Goal: Task Accomplishment & Management: Use online tool/utility

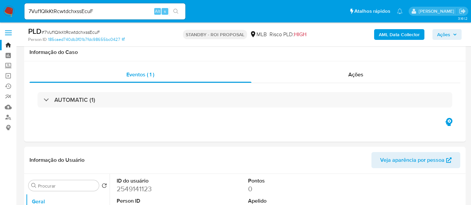
select select "10"
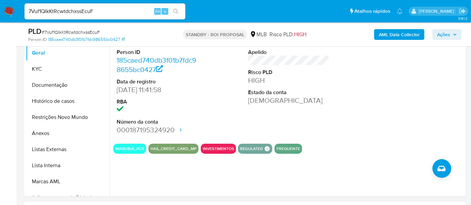
click at [0, 12] on nav "7Vuf1QIkKtRcwtdchxssEcuF Alt s Atalhos rápidos Presiona las siguientes teclas p…" at bounding box center [235, 11] width 471 height 22
paste input "AM5G2BWP6w5rBtv9fm36gqz7"
type input "AM5G2BWP6w5rBtv9fm36gqz7"
click at [175, 8] on button "search-icon" at bounding box center [176, 11] width 14 height 9
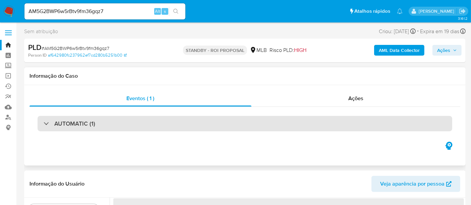
select select "10"
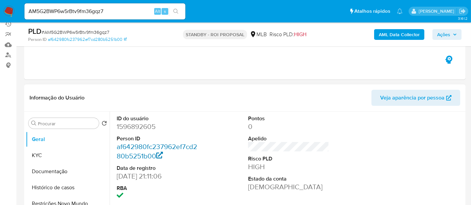
scroll to position [74, 0]
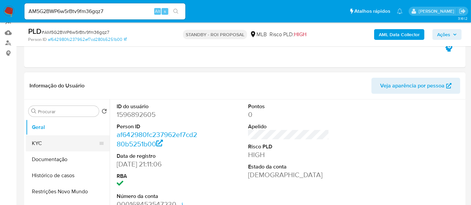
click at [45, 143] on button "KYC" at bounding box center [65, 144] width 78 height 16
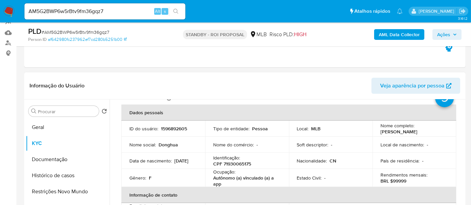
scroll to position [37, 0]
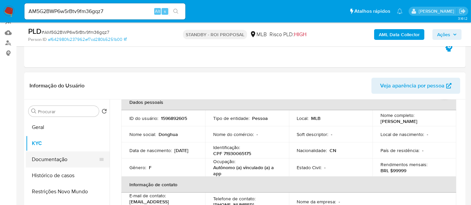
drag, startPoint x: 50, startPoint y: 156, endPoint x: 65, endPoint y: 156, distance: 15.1
click at [50, 156] on button "Documentação" at bounding box center [65, 160] width 78 height 16
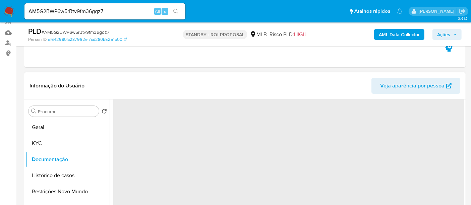
scroll to position [0, 0]
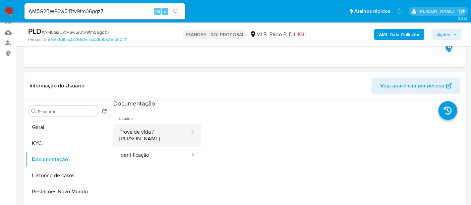
click at [152, 135] on button "Prova de vida / [PERSON_NAME]" at bounding box center [151, 135] width 77 height 23
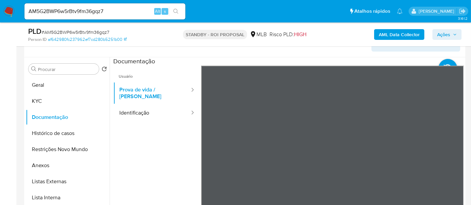
scroll to position [122, 0]
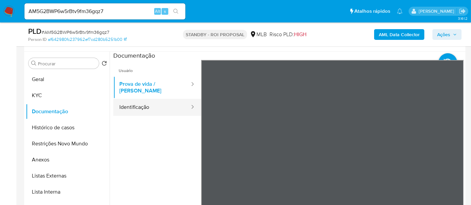
click at [132, 102] on button "Identificação" at bounding box center [151, 107] width 77 height 17
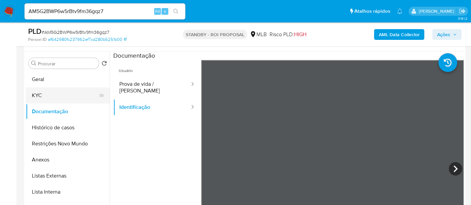
drag, startPoint x: 50, startPoint y: 96, endPoint x: 56, endPoint y: 96, distance: 6.7
click at [49, 96] on button "KYC" at bounding box center [65, 96] width 78 height 16
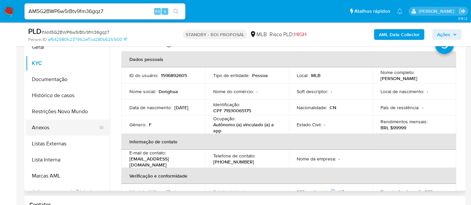
scroll to position [160, 0]
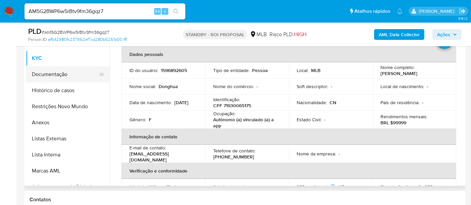
click at [58, 75] on button "Documentação" at bounding box center [65, 74] width 78 height 16
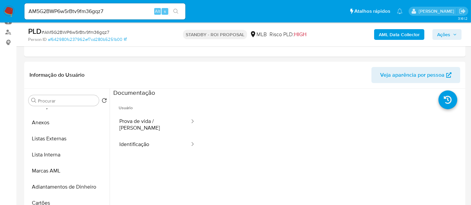
scroll to position [0, 0]
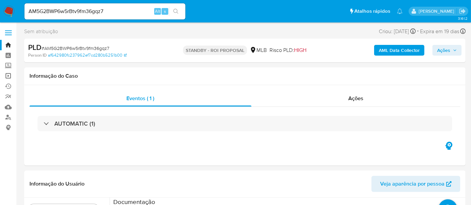
click at [8, 74] on link "Operações em massa" at bounding box center [40, 76] width 80 height 10
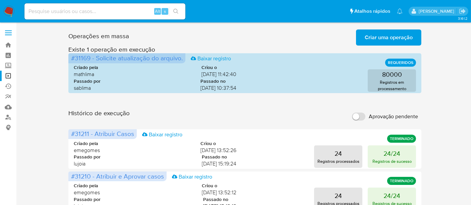
click at [394, 36] on span "Criar uma operação" at bounding box center [389, 37] width 48 height 15
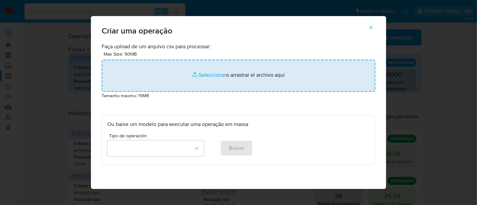
click at [209, 74] on input "file" at bounding box center [239, 76] width 274 height 32
click at [206, 73] on input "file" at bounding box center [239, 76] width 274 height 32
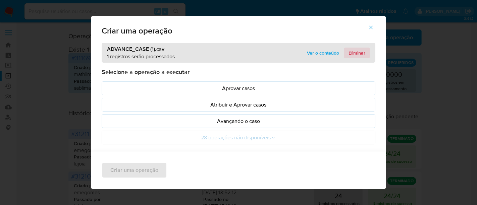
click at [353, 52] on span "Eliminar" at bounding box center [357, 52] width 17 height 9
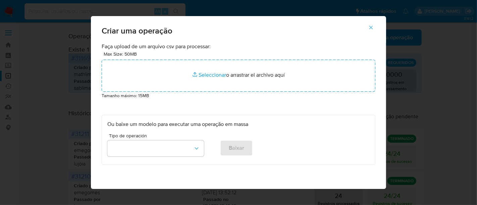
click at [374, 27] on icon "button" at bounding box center [371, 27] width 6 height 6
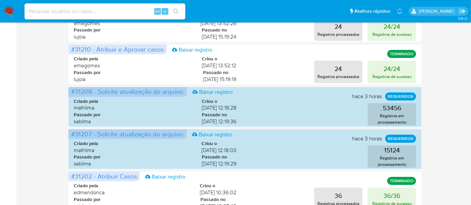
scroll to position [74, 0]
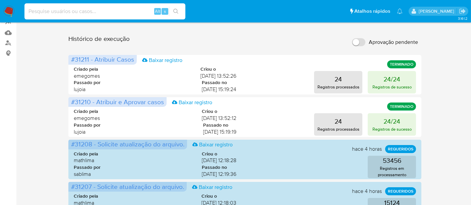
click at [81, 12] on input at bounding box center [104, 11] width 161 height 9
paste input "ETHm31Mw6vXVnaxJBSwZ0ofk"
type input "ETHm31Mw6vXVnaxJBSwZ0ofk"
click at [177, 11] on icon "search-icon" at bounding box center [175, 11] width 5 height 5
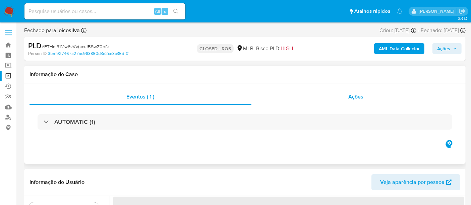
select select "10"
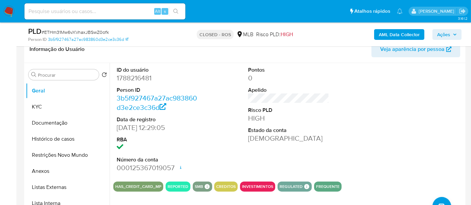
scroll to position [112, 0]
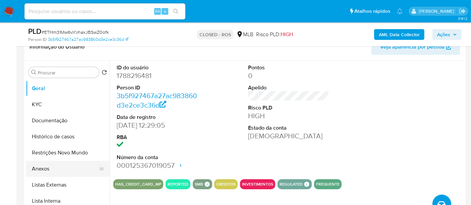
click at [40, 168] on button "Anexos" at bounding box center [65, 169] width 78 height 16
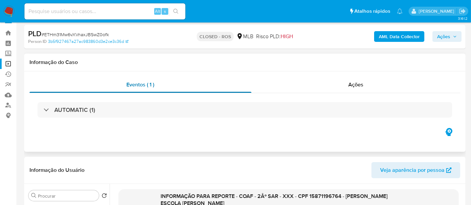
scroll to position [0, 0]
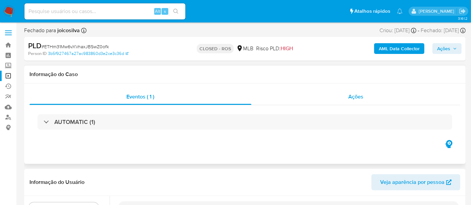
click at [364, 101] on div "Ações" at bounding box center [356, 97] width 209 height 16
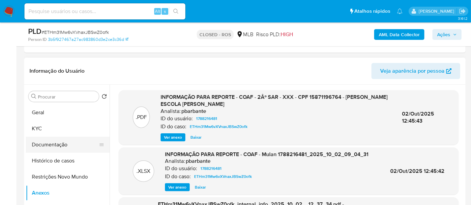
scroll to position [149, 0]
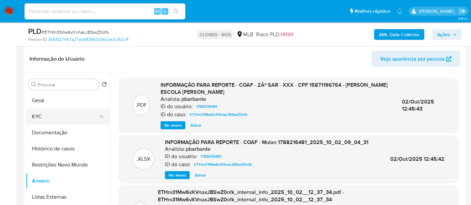
click at [45, 115] on button "KYC" at bounding box center [65, 117] width 78 height 16
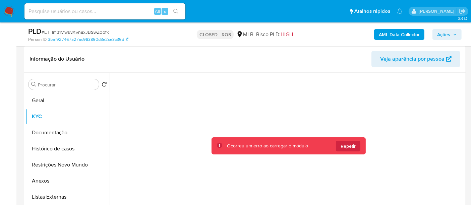
click at [8, 8] on img at bounding box center [8, 11] width 11 height 11
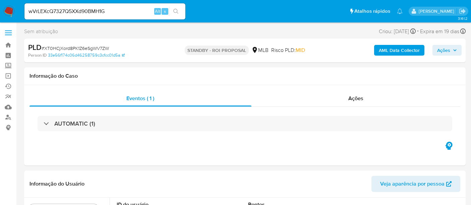
select select "10"
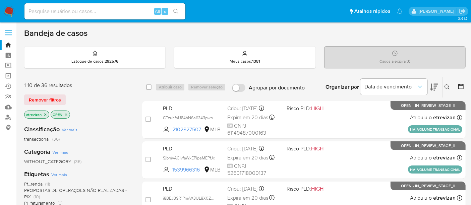
click at [113, 10] on input at bounding box center [104, 11] width 161 height 9
paste input "ETHm31Mw6vXVnaxJBSwZ0ofk"
type input "ETHm31Mw6vXVnaxJBSwZ0ofk"
click at [176, 10] on icon "search-icon" at bounding box center [175, 11] width 5 height 5
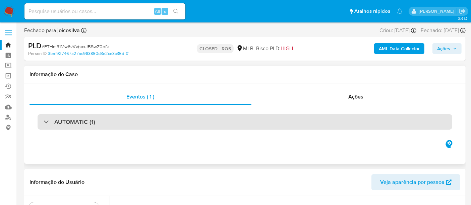
select select "10"
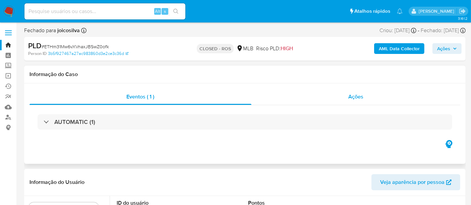
click at [353, 98] on span "Ações" at bounding box center [356, 97] width 15 height 8
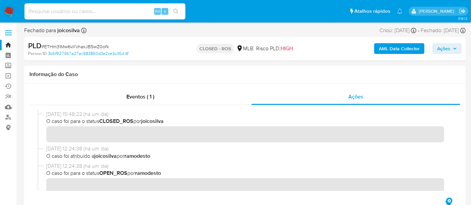
click at [72, 10] on input at bounding box center [104, 11] width 161 height 9
paste input "2F8COr0UAseKodDPL0KWkIEq"
type input "2F8COr0UAseKodDPL0KWkIEq"
click at [174, 9] on icon "search-icon" at bounding box center [175, 11] width 5 height 5
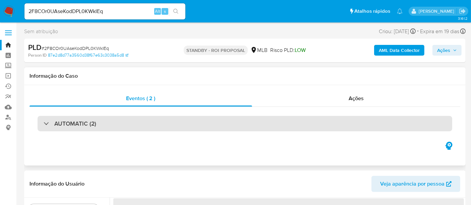
select select "10"
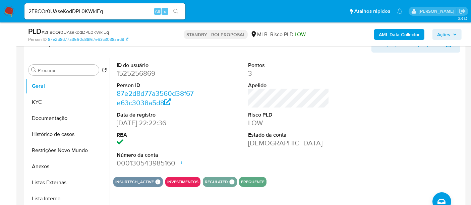
scroll to position [112, 0]
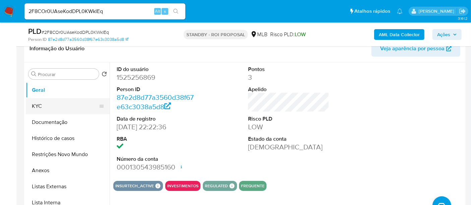
click at [42, 106] on button "KYC" at bounding box center [65, 106] width 78 height 16
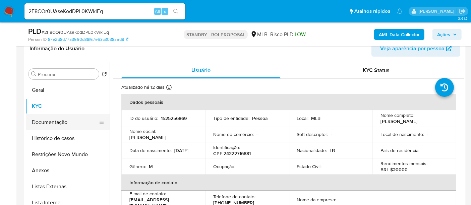
click at [48, 123] on button "Documentação" at bounding box center [65, 122] width 78 height 16
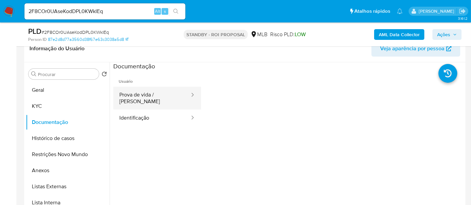
click at [167, 94] on button "Prova de vida / Selfie" at bounding box center [151, 98] width 77 height 23
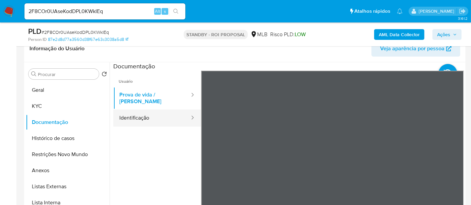
drag, startPoint x: 151, startPoint y: 116, endPoint x: 163, endPoint y: 116, distance: 12.4
click at [150, 116] on button "Identificação" at bounding box center [151, 118] width 77 height 17
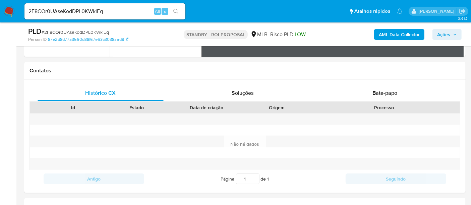
scroll to position [263, 0]
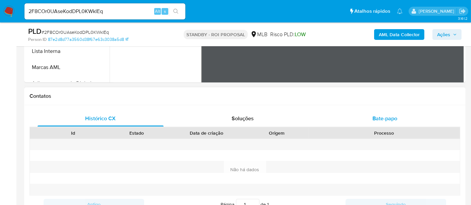
click at [395, 119] on span "Bate-papo" at bounding box center [385, 119] width 25 height 8
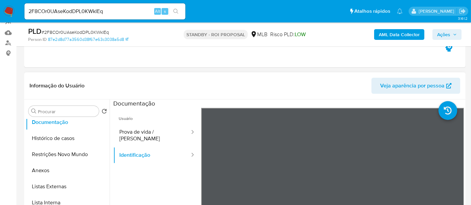
scroll to position [0, 0]
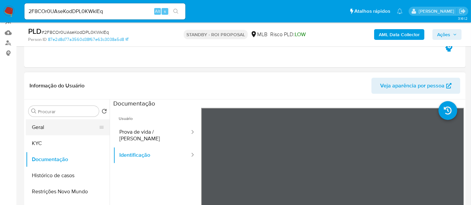
click at [50, 127] on button "Geral" at bounding box center [65, 127] width 78 height 16
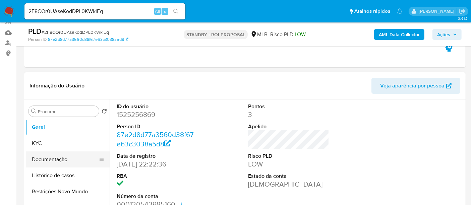
click at [49, 160] on button "Documentação" at bounding box center [65, 160] width 78 height 16
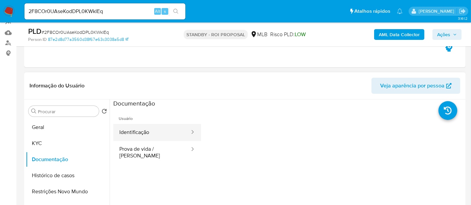
click at [138, 133] on button "Identificação" at bounding box center [151, 132] width 77 height 17
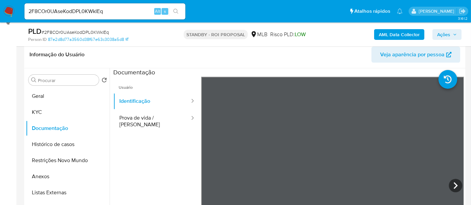
scroll to position [116, 0]
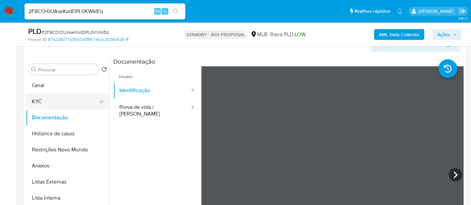
click at [47, 100] on button "KYC" at bounding box center [65, 102] width 78 height 16
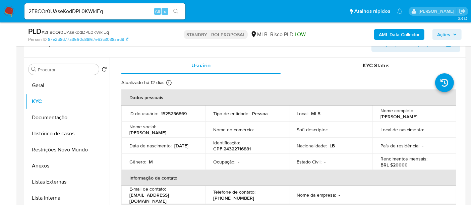
scroll to position [79, 0]
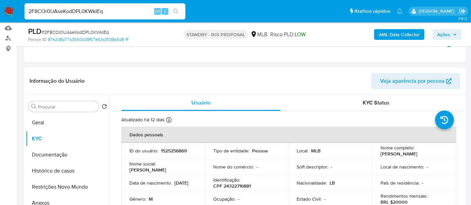
click at [0, 11] on nav "Pausado Ver notificaciones 2F8COr0UAseKodDPL0KWkIEq Alt s Atalhos rápidos Presi…" at bounding box center [235, 11] width 471 height 22
paste input "nye2jP2gBOFDejob3Uqt0nZl"
type input "nye2jP2gBOFDejob3Uqt0nZl"
click at [175, 8] on button "search-icon" at bounding box center [176, 11] width 14 height 9
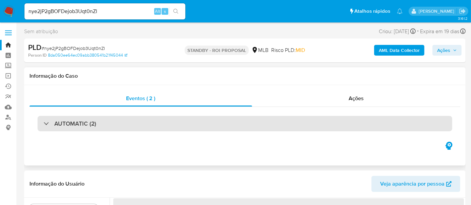
select select "10"
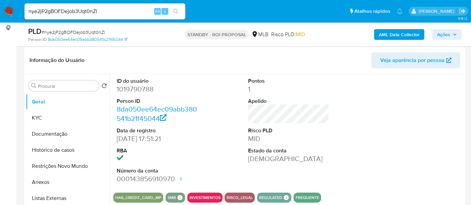
scroll to position [112, 0]
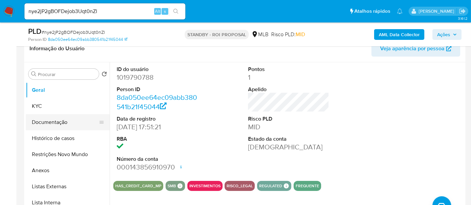
click at [63, 122] on button "Documentação" at bounding box center [65, 122] width 78 height 16
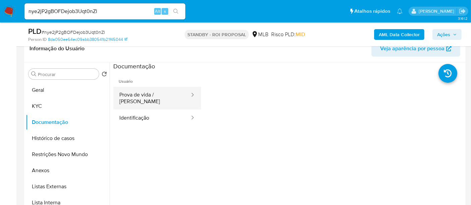
click at [162, 95] on button "Prova de vida / Selfie" at bounding box center [151, 98] width 77 height 23
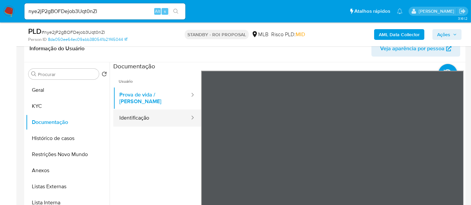
click at [145, 111] on button "Identificação" at bounding box center [151, 118] width 77 height 17
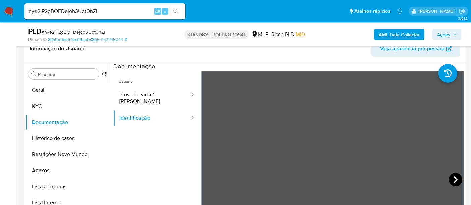
click at [446, 177] on div at bounding box center [332, 181] width 263 height 220
click at [453, 179] on icon at bounding box center [455, 179] width 13 height 13
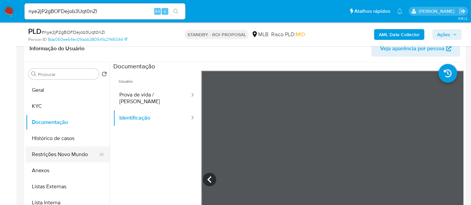
click at [49, 152] on button "Restrições Novo Mundo" at bounding box center [65, 155] width 78 height 16
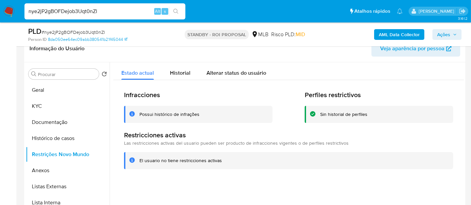
drag, startPoint x: 107, startPoint y: 11, endPoint x: 0, endPoint y: 8, distance: 107.0
click at [0, 8] on nav "Pausado Ver notificaciones nye2jP2gBOFDejob3Uqt0nZl Alt s Atalhos rápidos Presi…" at bounding box center [235, 11] width 471 height 22
paste input "39pbvKwy4Y64E7BhLEbPkSya"
type input "39pbvKwy4Y64E7BhLEbPkSya"
click at [173, 11] on icon "search-icon" at bounding box center [175, 11] width 5 height 5
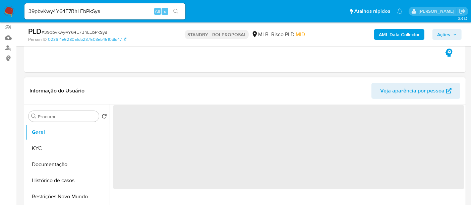
scroll to position [74, 0]
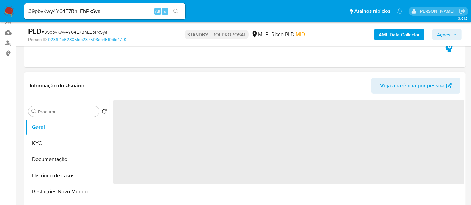
select select "10"
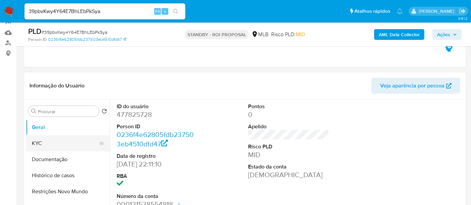
click at [46, 146] on button "KYC" at bounding box center [65, 144] width 78 height 16
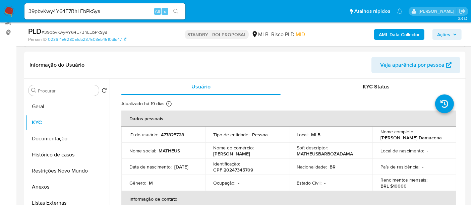
scroll to position [118, 0]
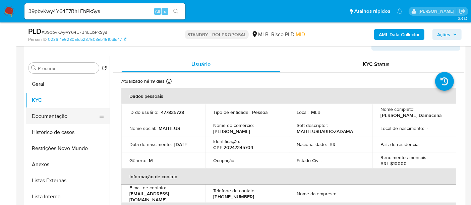
click at [50, 116] on button "Documentação" at bounding box center [65, 116] width 78 height 16
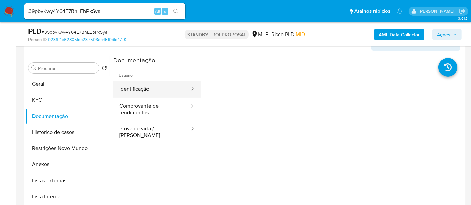
click at [150, 89] on button "Identificação" at bounding box center [151, 89] width 77 height 17
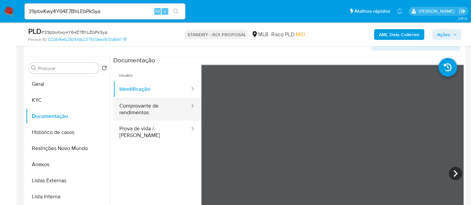
click at [142, 104] on button "Comprovante de rendimentos" at bounding box center [151, 109] width 77 height 23
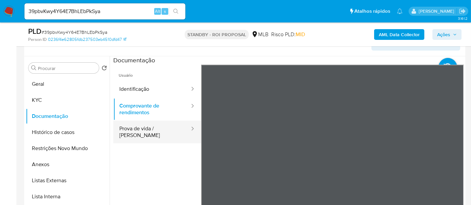
drag, startPoint x: 150, startPoint y: 128, endPoint x: 161, endPoint y: 128, distance: 11.4
click at [153, 128] on button "Prova de vida / Selfie" at bounding box center [151, 132] width 77 height 23
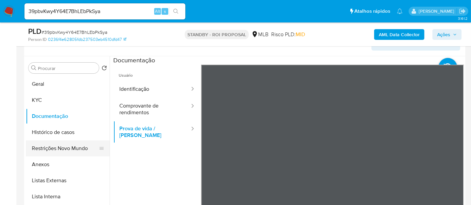
click at [56, 147] on button "Restrições Novo Mundo" at bounding box center [65, 149] width 78 height 16
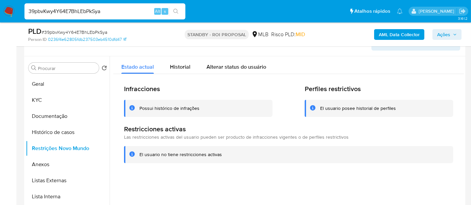
drag, startPoint x: 106, startPoint y: 9, endPoint x: 0, endPoint y: 9, distance: 106.3
click at [0, 9] on nav "Pausado Ver notificaciones 39pbvKwy4Y64E7BhLEbPkSya Alt s Atalhos rápidos Presi…" at bounding box center [235, 11] width 471 height 22
paste input "CBDTooisxl1gHHaNHwmQw5Wi"
type input "CBDTooisxl1gHHaNHwmQw5Wi"
click at [176, 7] on button "search-icon" at bounding box center [176, 11] width 14 height 9
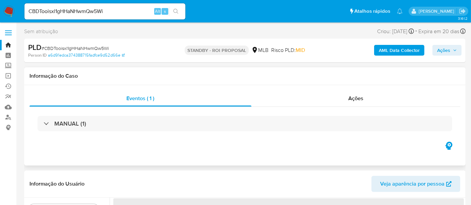
select select "10"
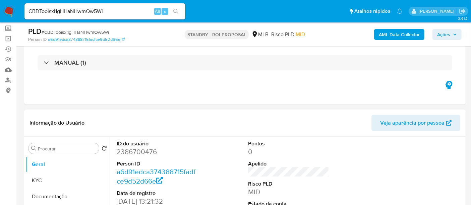
scroll to position [74, 0]
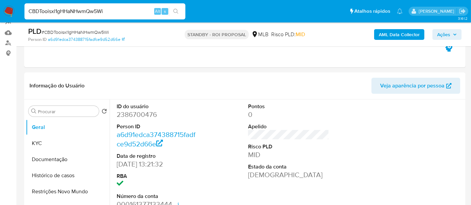
drag, startPoint x: 110, startPoint y: 12, endPoint x: 0, endPoint y: 10, distance: 110.4
click at [0, 11] on nav "Pausado Ver notificaciones CBDTooisxl1gHHaNHwmQw5Wi Alt s Atalhos rápidos Presi…" at bounding box center [235, 11] width 471 height 22
paste input "hVKRLkWtdZTEgHBpdJa7Wk7X"
type input "hVKRLkWtdZTEgHBpdJa7Wk7X"
click at [177, 8] on button "search-icon" at bounding box center [176, 11] width 14 height 9
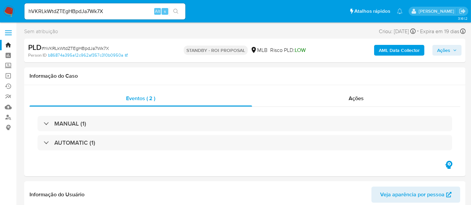
select select "10"
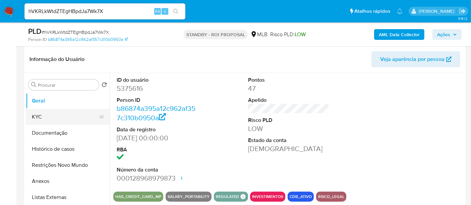
click at [44, 116] on button "KYC" at bounding box center [65, 117] width 78 height 16
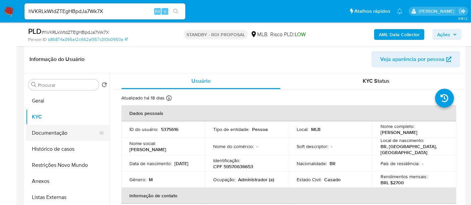
click at [66, 134] on button "Documentação" at bounding box center [65, 133] width 78 height 16
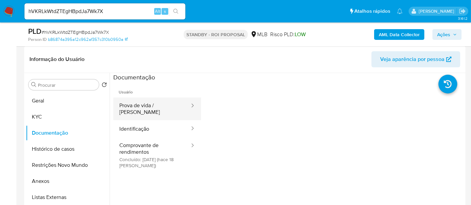
click at [156, 106] on button "Prova de vida / Selfie" at bounding box center [151, 109] width 77 height 23
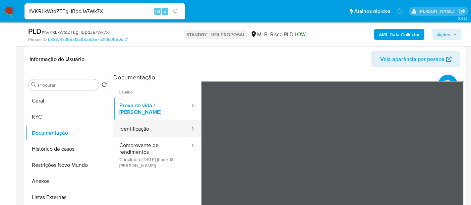
click at [140, 125] on button "Identificação" at bounding box center [151, 128] width 77 height 17
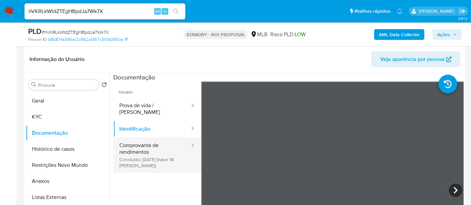
click at [146, 150] on button "Comprovante de rendimentos Concluído: 19/09/2025 (hace 18 días)" at bounding box center [151, 156] width 77 height 36
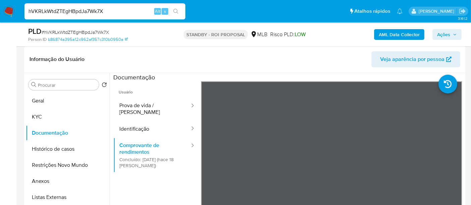
drag, startPoint x: 110, startPoint y: 9, endPoint x: 0, endPoint y: 2, distance: 110.2
click at [0, 2] on nav "Pausado Ver notificaciones hVKRLkWtdZTEgHBpdJa7Wk7X Alt s Atalhos rápidos Presi…" at bounding box center [235, 11] width 471 height 22
paste input "IC0YpkNlhOluW82cGOabn9Wj"
type input "IC0YpkNlhOluW82cGOabn9Wj"
click at [176, 11] on icon "search-icon" at bounding box center [175, 11] width 5 height 5
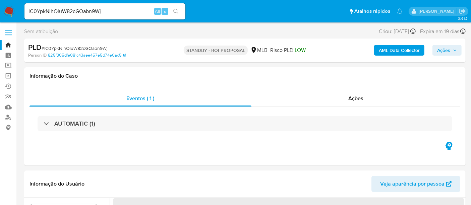
select select "10"
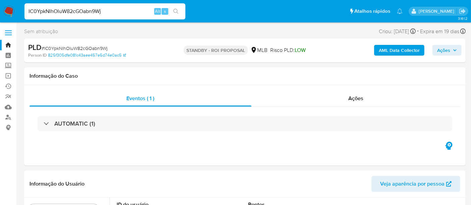
drag, startPoint x: 114, startPoint y: 10, endPoint x: 0, endPoint y: 11, distance: 113.7
click at [0, 11] on nav "Pausado Ver notificaciones IC0YpkNlhOluW82cGOabn9Wj Alt s Atalhos rápidos Presi…" at bounding box center [235, 11] width 471 height 22
click at [175, 8] on button "search-icon" at bounding box center [176, 11] width 14 height 9
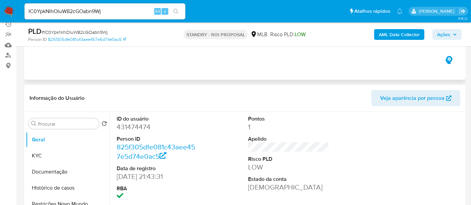
scroll to position [74, 0]
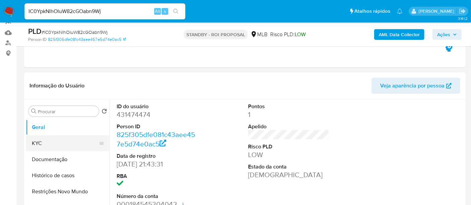
drag, startPoint x: 43, startPoint y: 142, endPoint x: 46, endPoint y: 142, distance: 3.7
click at [43, 142] on button "KYC" at bounding box center [65, 144] width 78 height 16
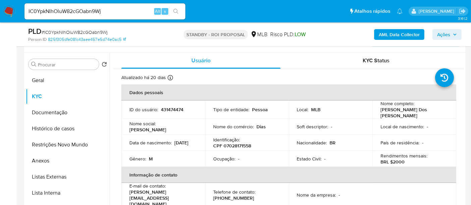
scroll to position [132, 0]
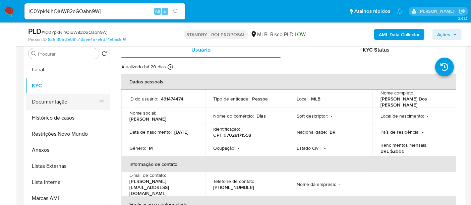
click at [43, 103] on button "Documentação" at bounding box center [65, 102] width 78 height 16
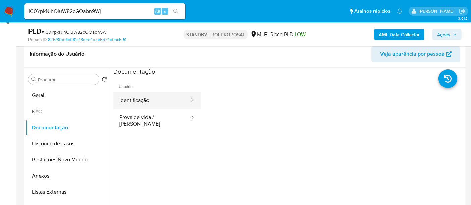
scroll to position [95, 0]
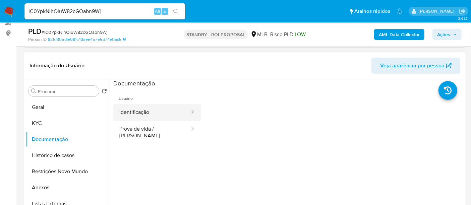
click at [154, 116] on button "Identificação" at bounding box center [151, 112] width 77 height 17
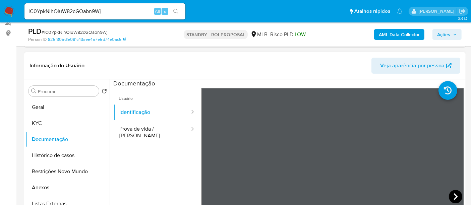
click at [451, 194] on icon at bounding box center [455, 196] width 13 height 13
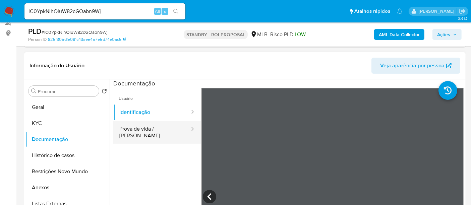
click at [139, 126] on button "Prova de vida / Selfie" at bounding box center [151, 132] width 77 height 23
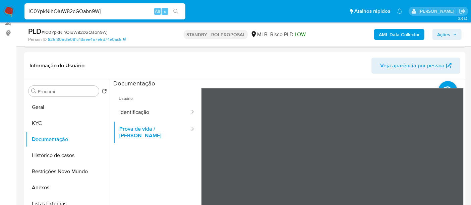
drag, startPoint x: 112, startPoint y: 11, endPoint x: 0, endPoint y: 14, distance: 112.4
click at [0, 14] on nav "Pausado Ver notificaciones IC0YpkNlhOluW82cGOabn9Wj Alt s Atalhos rápidos Presi…" at bounding box center [235, 11] width 471 height 22
paste input "GmIBZgBlfY8PxqyaZOSBaPTh"
type input "GmIBZgBlfY8PxqyaZOSBaPTh"
click at [175, 9] on icon "search-icon" at bounding box center [175, 11] width 5 height 5
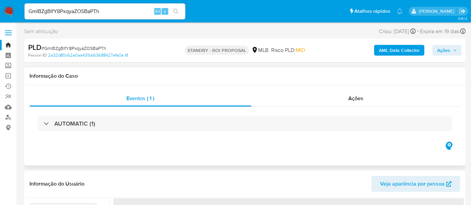
select select "10"
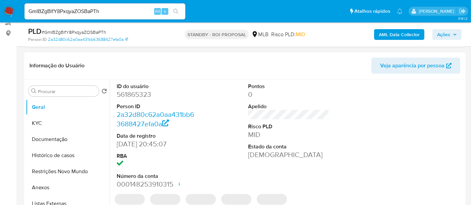
scroll to position [112, 0]
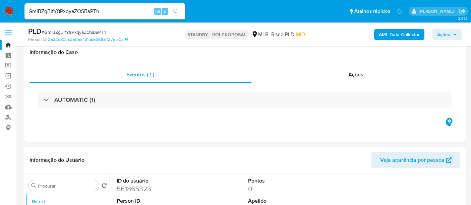
select select "10"
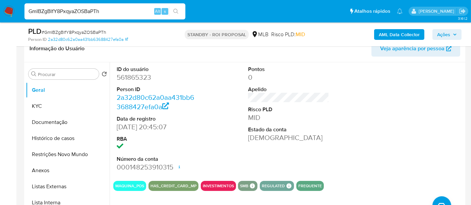
drag, startPoint x: 106, startPoint y: 11, endPoint x: 0, endPoint y: 22, distance: 106.3
click at [0, 22] on nav "Pausado Ver notificaciones GmIBZgBlfY8PxqyaZOSBaPTh Alt s Atalhos rápidos Presi…" at bounding box center [235, 11] width 471 height 22
paste input "IL9AmSCL6scKrNwjZurWrrb"
type input "IL9AmSCL6scKrNwjZurWrrbh"
click at [177, 10] on icon "search-icon" at bounding box center [175, 11] width 5 height 5
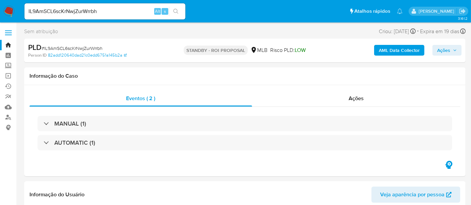
select select "10"
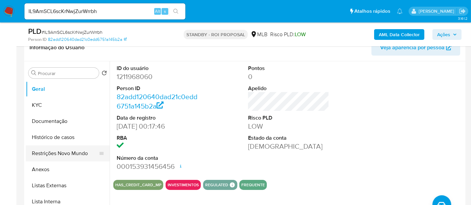
scroll to position [112, 0]
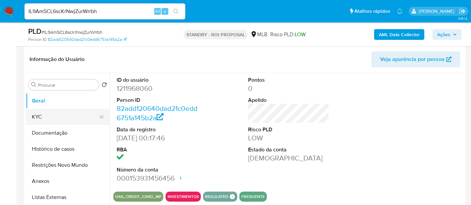
click at [47, 115] on button "KYC" at bounding box center [65, 117] width 78 height 16
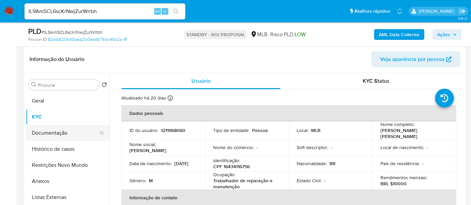
click at [54, 131] on button "Documentação" at bounding box center [65, 133] width 78 height 16
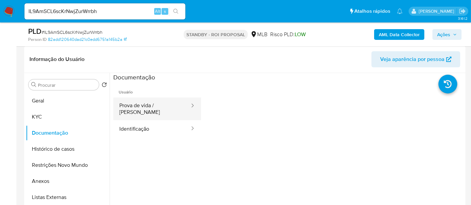
click at [158, 105] on button "Prova de vida / Selfie" at bounding box center [151, 109] width 77 height 23
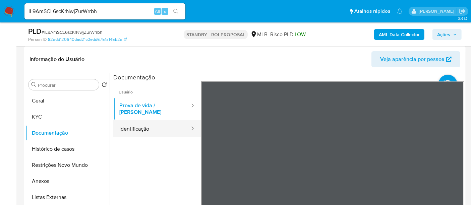
click at [139, 126] on button "Identificação" at bounding box center [151, 128] width 77 height 17
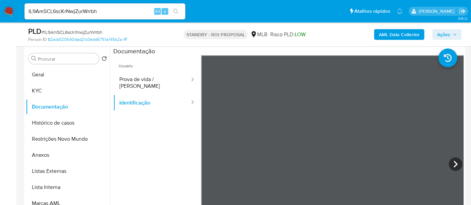
scroll to position [145, 0]
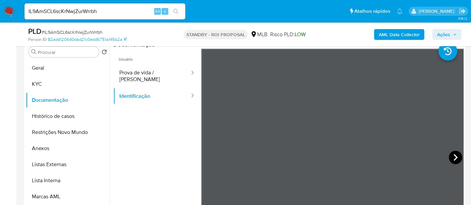
click at [450, 154] on icon at bounding box center [455, 157] width 13 height 13
drag, startPoint x: 109, startPoint y: 12, endPoint x: 0, endPoint y: 17, distance: 108.8
click at [0, 17] on nav "Pausado Ver notificaciones IL9AmSCL6scKrNwjZurWrrbh Alt s Atalhos rápidos Presi…" at bounding box center [235, 11] width 471 height 22
paste input "8r3ouJwHZ4P8vhwQmqWDGNBG"
type input "8r3ouJwHZ4P8vhwQmqWDGNBG"
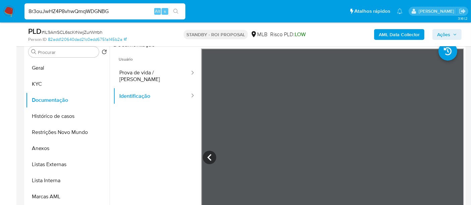
click at [174, 10] on icon "search-icon" at bounding box center [175, 11] width 5 height 5
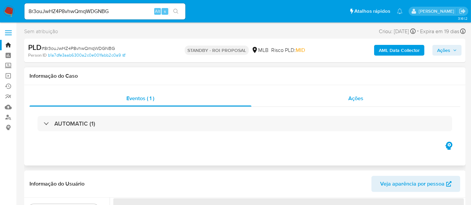
select select "10"
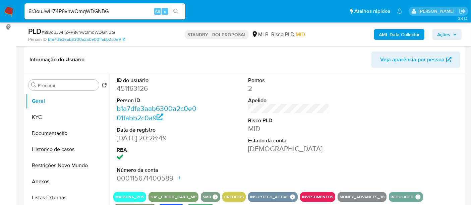
scroll to position [112, 0]
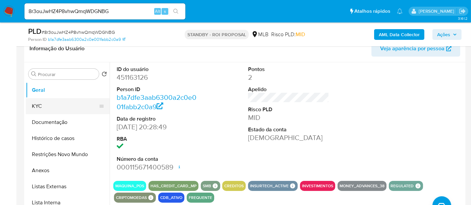
click at [54, 105] on button "KYC" at bounding box center [65, 106] width 78 height 16
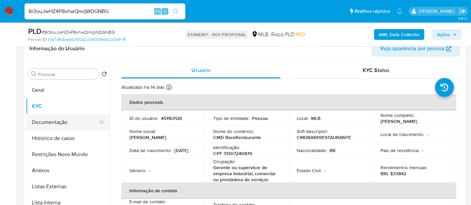
click at [54, 122] on button "Documentação" at bounding box center [65, 122] width 78 height 16
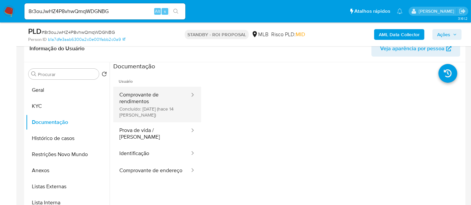
click at [155, 97] on button "Comprovante de rendimentos Concluído: 23/09/2025 (hace 14 días)" at bounding box center [151, 105] width 77 height 36
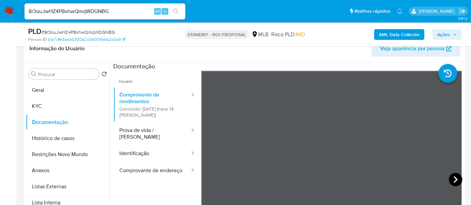
click at [450, 181] on icon at bounding box center [455, 179] width 13 height 13
drag, startPoint x: 114, startPoint y: 12, endPoint x: 0, endPoint y: 15, distance: 114.1
click at [0, 15] on nav "Pausado Ver notificaciones 8r3ouJwHZ4P8vhwQmqWDGNBG Alt s Atalhos rápidos Presi…" at bounding box center [235, 11] width 471 height 22
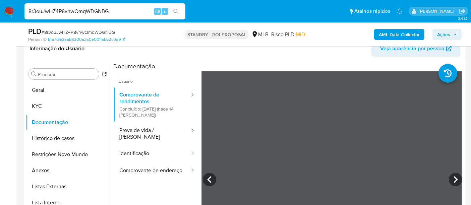
paste input "AhoQtLi4P0QImUbZrNyMRW8d"
type input "AhoQtLi4P0QImUbZrNyMRW8d"
click at [177, 8] on button "search-icon" at bounding box center [176, 11] width 14 height 9
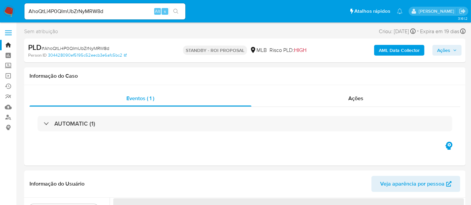
select select "10"
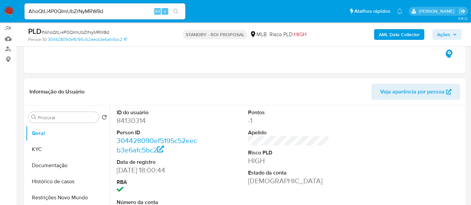
scroll to position [112, 0]
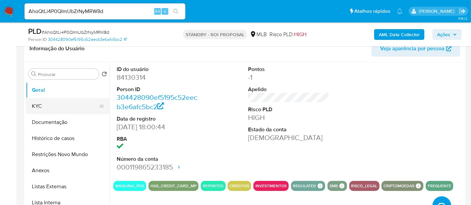
click at [41, 103] on button "KYC" at bounding box center [65, 106] width 78 height 16
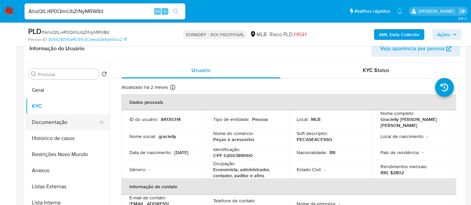
click at [52, 119] on button "Documentação" at bounding box center [65, 122] width 78 height 16
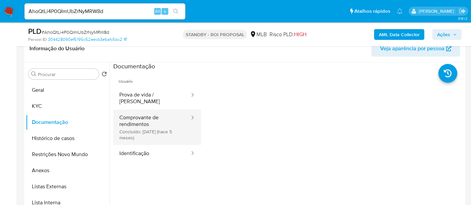
drag, startPoint x: 146, startPoint y: 119, endPoint x: 155, endPoint y: 119, distance: 9.4
click at [145, 119] on button "Comprovante de rendimentos Concluído: 01/05/2025 (hace 5 meses)" at bounding box center [151, 128] width 77 height 36
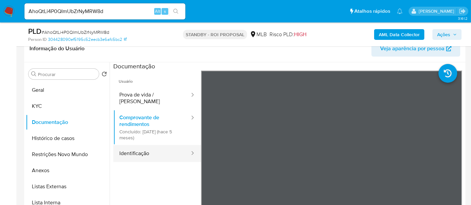
click at [138, 149] on button "Identificação" at bounding box center [151, 153] width 77 height 17
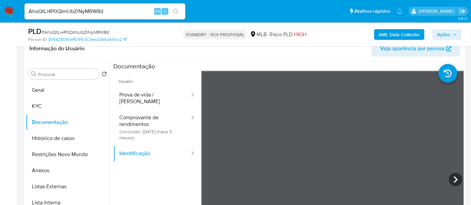
scroll to position [0, 0]
drag, startPoint x: 152, startPoint y: 91, endPoint x: 196, endPoint y: 96, distance: 43.6
click at [152, 92] on button "Prova de vida / Selfie" at bounding box center [151, 98] width 77 height 23
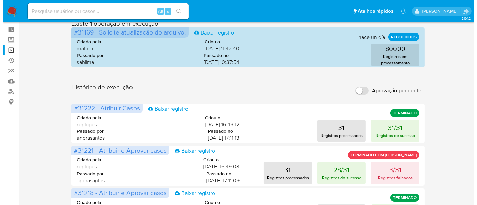
scroll to position [37, 0]
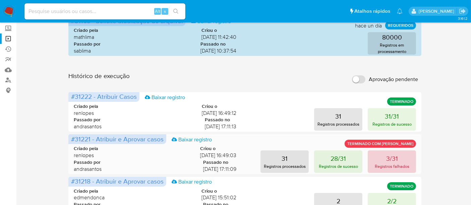
click at [392, 160] on p "3/31" at bounding box center [392, 158] width 12 height 9
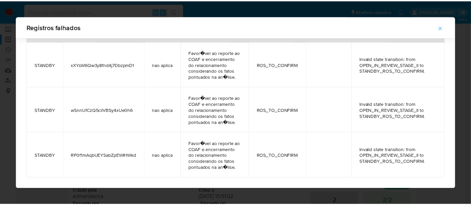
scroll to position [0, 0]
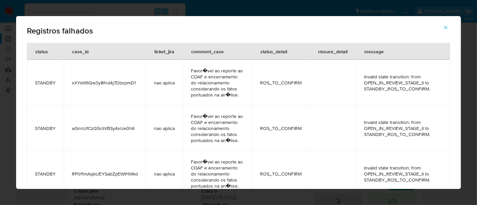
click at [444, 24] on span "button" at bounding box center [446, 27] width 6 height 15
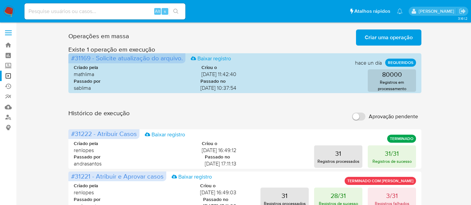
scroll to position [37, 0]
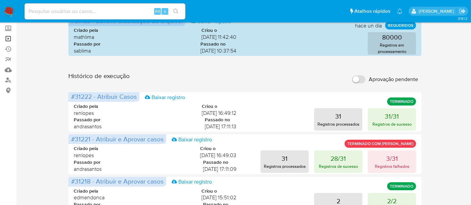
click at [9, 38] on link "Operações em massa" at bounding box center [40, 39] width 80 height 10
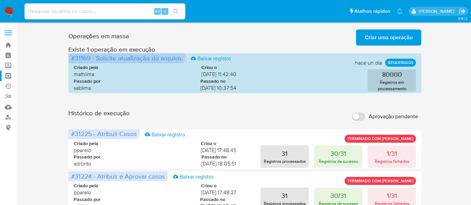
click at [390, 38] on span "Criar uma operação" at bounding box center [389, 37] width 48 height 15
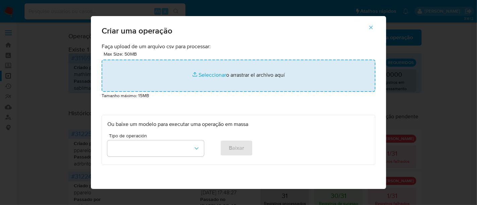
click at [201, 73] on input "file" at bounding box center [239, 76] width 274 height 32
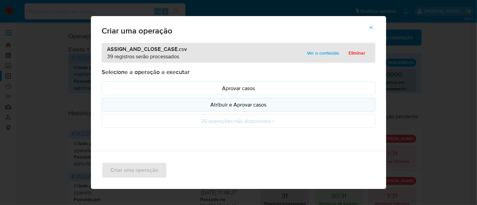
click at [250, 106] on p "Atribuir e Aprovar casos" at bounding box center [238, 105] width 262 height 8
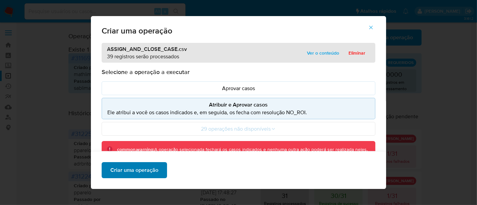
click at [145, 171] on span "Criar uma operação" at bounding box center [134, 170] width 48 height 15
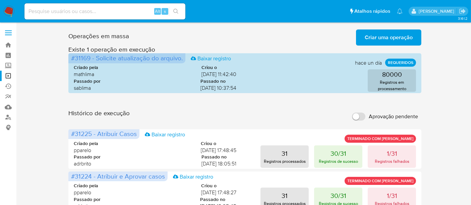
click at [394, 39] on span "Criar uma operação" at bounding box center [389, 37] width 48 height 15
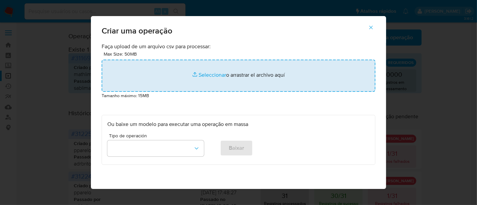
click at [202, 72] on input "file" at bounding box center [239, 76] width 274 height 32
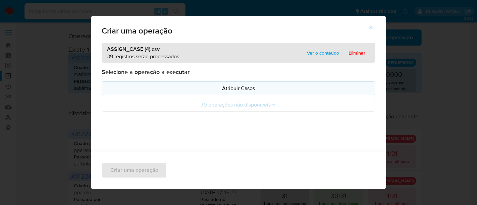
click at [245, 86] on p "Atribuir Casos" at bounding box center [238, 89] width 262 height 8
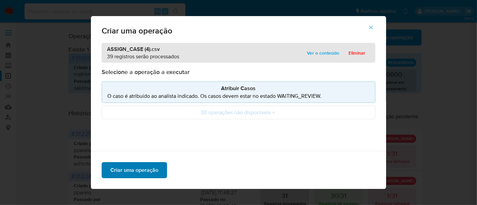
click at [127, 173] on span "Criar uma operação" at bounding box center [134, 170] width 48 height 15
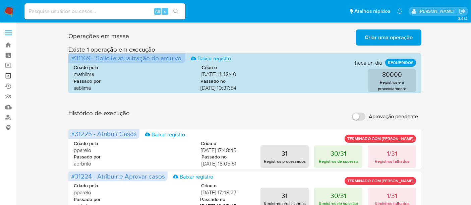
click at [7, 76] on link "Operações em massa" at bounding box center [40, 76] width 80 height 10
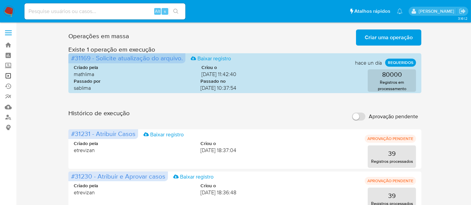
click at [8, 77] on link "Operações em massa" at bounding box center [40, 76] width 80 height 10
